Goal: Transaction & Acquisition: Purchase product/service

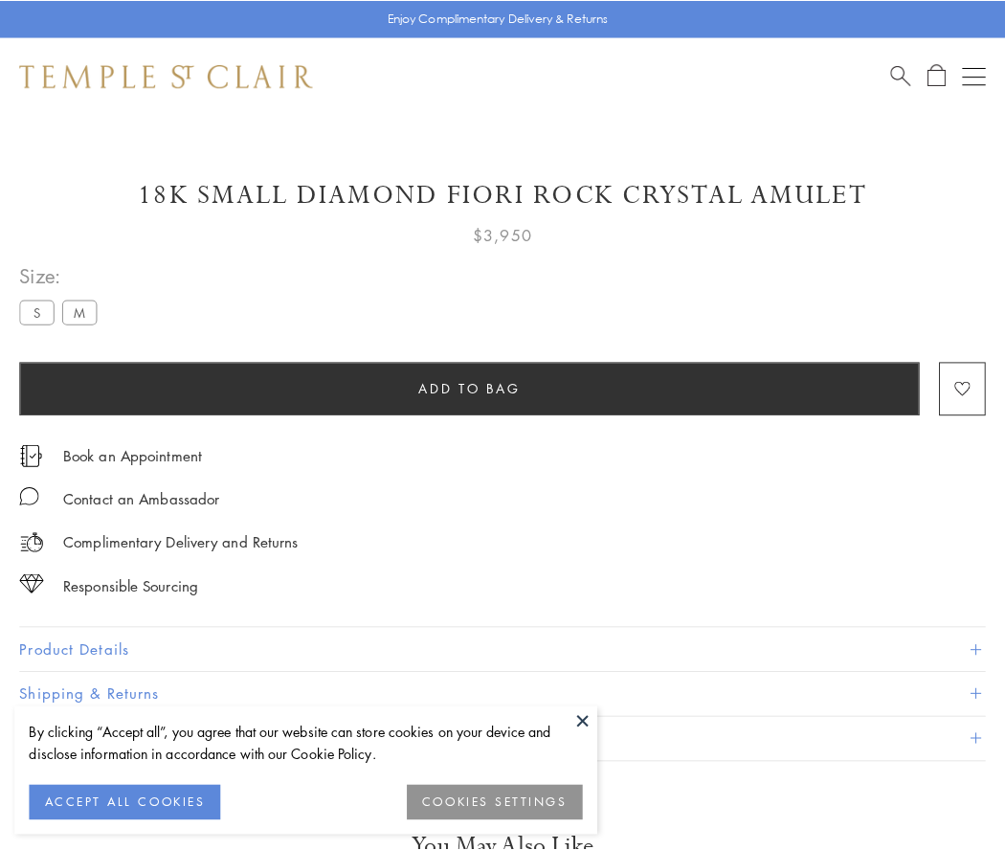
scroll to position [1, 0]
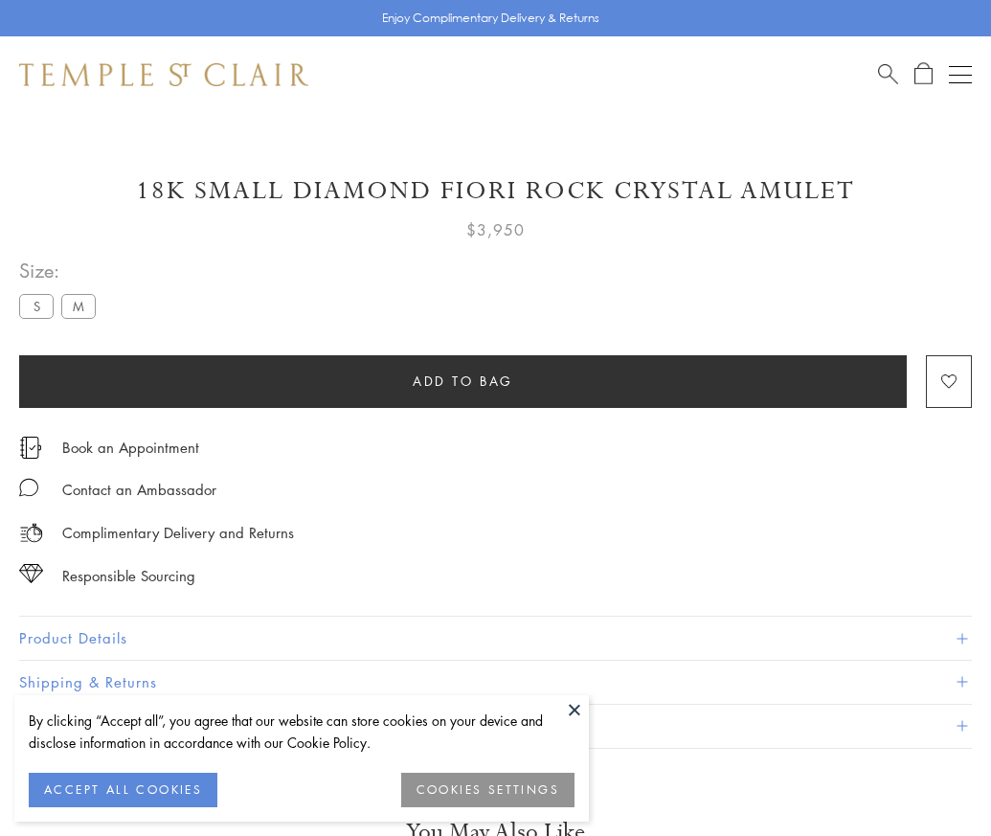
click at [462, 380] on span "Add to bag" at bounding box center [463, 381] width 101 height 21
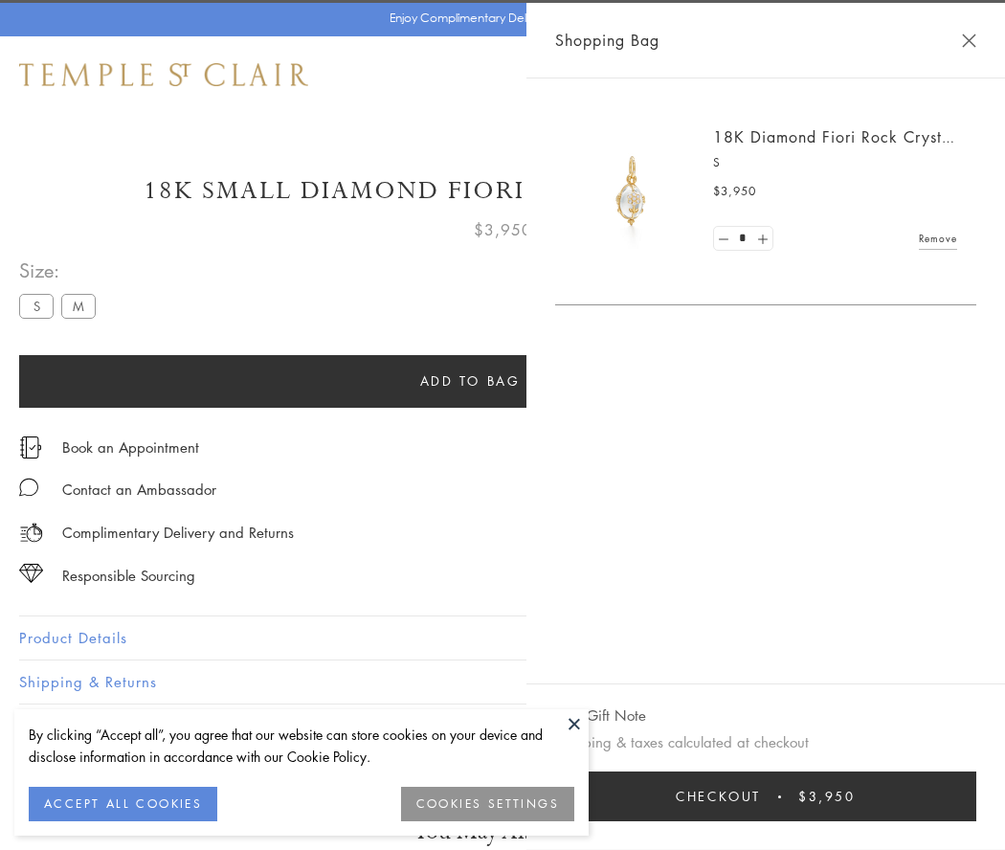
click at [930, 797] on button "Checkout $3,950" at bounding box center [765, 797] width 421 height 50
